Goal: Complete application form

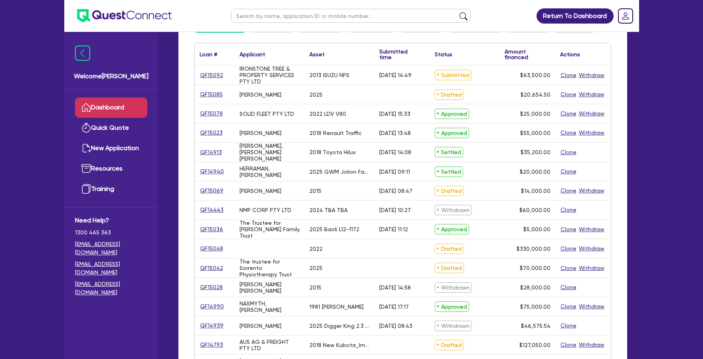
scroll to position [115, 0]
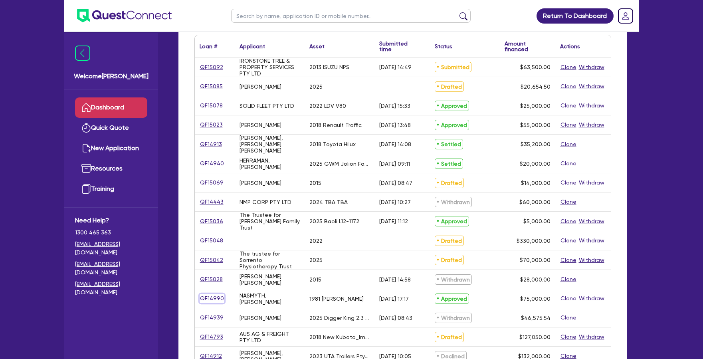
click at [208, 298] on link "QF14990" at bounding box center [211, 298] width 25 height 9
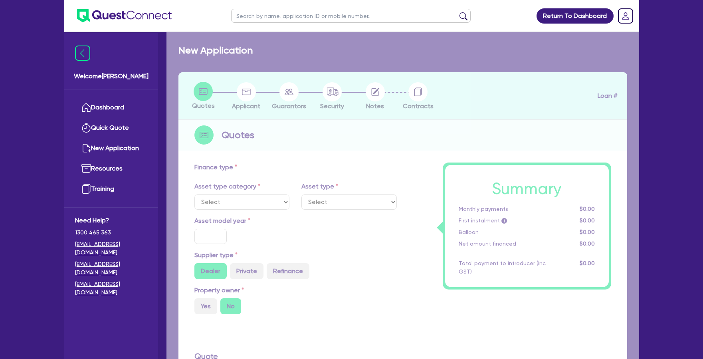
select select "PRIMARY_ASSETS"
type input "1981"
radio input "false"
radio input "true"
type input "75,000"
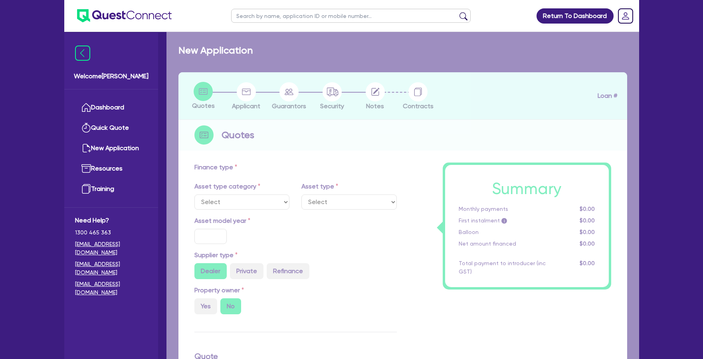
type input "13"
type input "9,750"
type input "17.95"
select select "HEAVY_TRUCKS"
